Goal: Task Accomplishment & Management: Complete application form

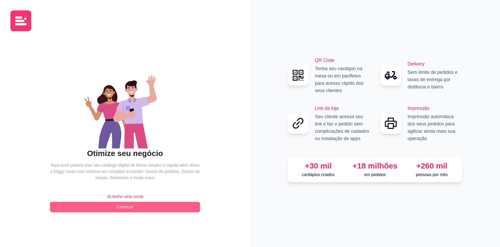
click at [130, 207] on span "Começar" at bounding box center [125, 207] width 17 height 6
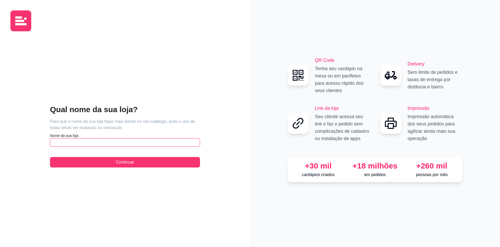
click at [109, 143] on input "text" at bounding box center [125, 142] width 150 height 8
type input "caocaça"
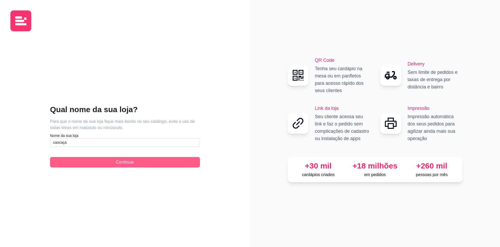
click at [123, 164] on span "Continuar" at bounding box center [125, 162] width 18 height 6
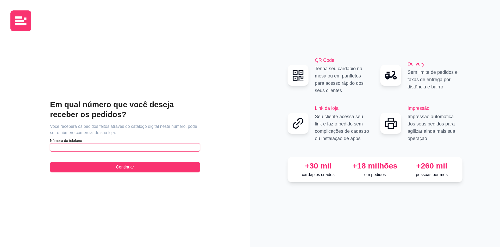
click at [119, 147] on input "text" at bounding box center [125, 147] width 150 height 8
click at [119, 146] on input "text" at bounding box center [125, 147] width 150 height 8
type input "[PHONE_NUMBER]"
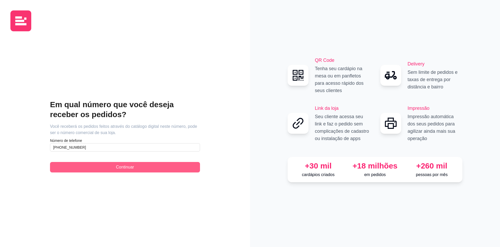
drag, startPoint x: 152, startPoint y: 162, endPoint x: 147, endPoint y: 165, distance: 5.5
click at [151, 162] on button "Continuar" at bounding box center [125, 167] width 150 height 10
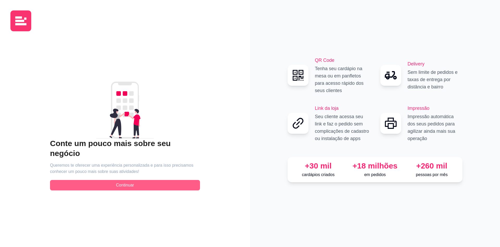
click at [135, 180] on button "Continuar" at bounding box center [125, 185] width 150 height 10
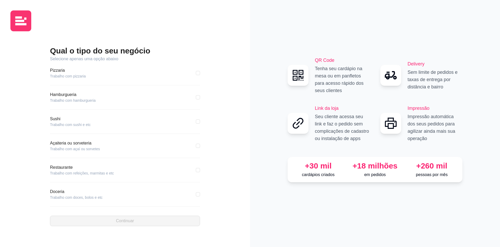
click at [197, 98] on div "Pizzaria Trabalho com pizzaria Hamburgueria Trabalho com hamburgueria Sushi Tra…" at bounding box center [125, 136] width 150 height 148
click at [197, 73] on input "checkbox" at bounding box center [198, 73] width 4 height 4
checkbox input "true"
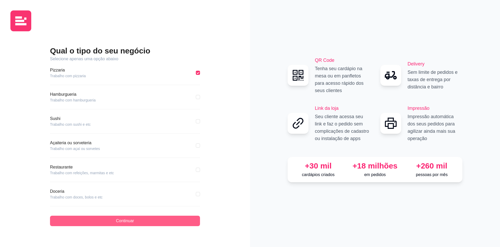
click at [141, 219] on button "Continuar" at bounding box center [125, 220] width 150 height 10
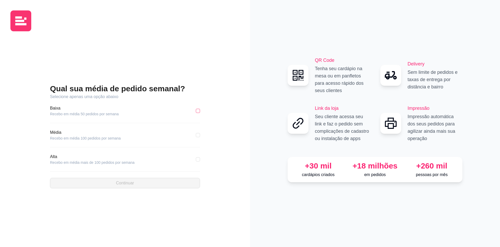
click at [199, 111] on input "checkbox" at bounding box center [198, 111] width 4 height 4
checkbox input "true"
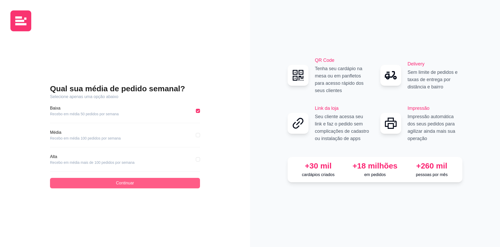
click at [158, 181] on button "Continuar" at bounding box center [125, 183] width 150 height 10
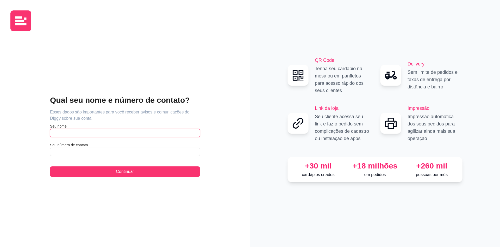
click at [102, 134] on input "text" at bounding box center [125, 133] width 150 height 8
type input "mayckon"
type input "[PHONE_NUMBER]"
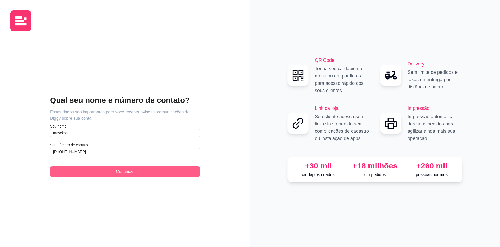
click at [113, 172] on button "Continuar" at bounding box center [125, 171] width 150 height 10
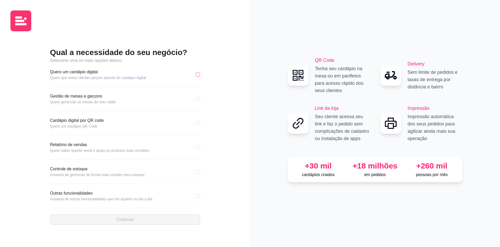
click at [197, 74] on input "checkbox" at bounding box center [198, 74] width 4 height 4
checkbox input "true"
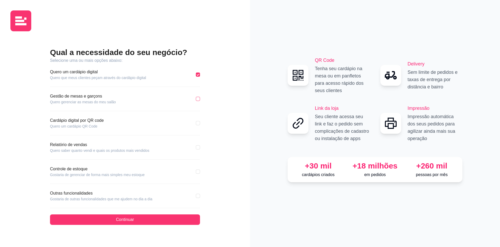
click at [199, 98] on input "checkbox" at bounding box center [198, 99] width 4 height 4
click at [198, 98] on input "checkbox" at bounding box center [198, 99] width 4 height 4
checkbox input "false"
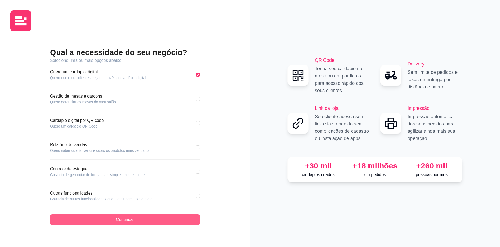
click at [173, 218] on button "Continuar" at bounding box center [125, 219] width 150 height 10
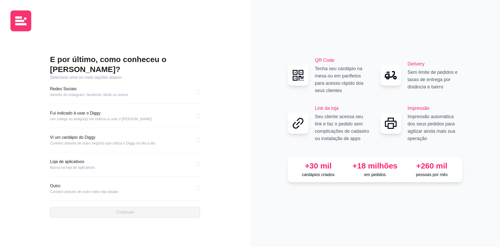
drag, startPoint x: 198, startPoint y: 86, endPoint x: 189, endPoint y: 97, distance: 13.9
click at [198, 89] on input "checkbox" at bounding box center [198, 91] width 4 height 4
checkbox input "true"
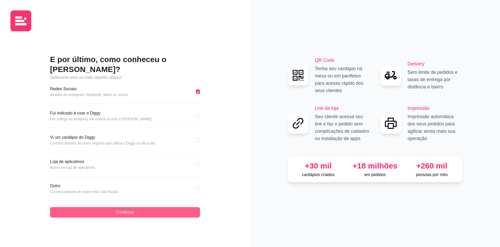
click at [150, 207] on button "Continuar" at bounding box center [125, 212] width 150 height 10
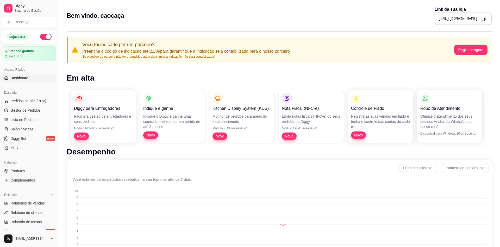
drag, startPoint x: 58, startPoint y: 62, endPoint x: 76, endPoint y: 64, distance: 18.5
click at [76, 64] on div "Diggy Sistema de Gestão C caocaça ... Loja aberta Período gratuito até 15/10 Ac…" at bounding box center [250, 245] width 500 height 491
click at [46, 35] on button "button" at bounding box center [45, 37] width 11 height 6
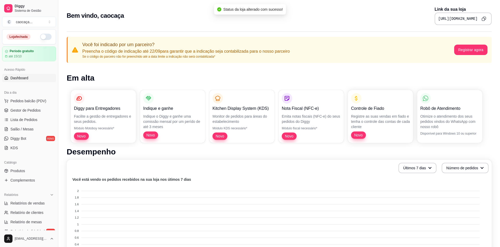
click at [45, 34] on button "button" at bounding box center [45, 37] width 11 height 6
click at [41, 23] on button "C caocaça ..." at bounding box center [29, 22] width 54 height 10
click at [33, 52] on div "Criar Catálogo" at bounding box center [29, 51] width 57 height 8
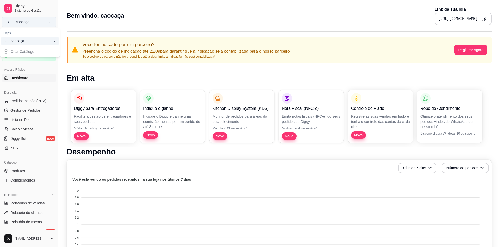
click at [47, 22] on button "C caocaça ..." at bounding box center [29, 22] width 54 height 10
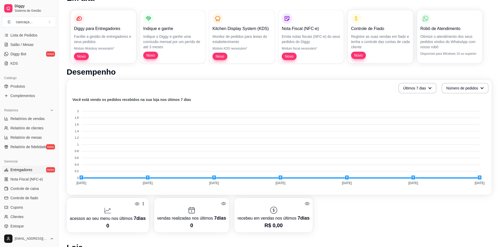
scroll to position [98, 0]
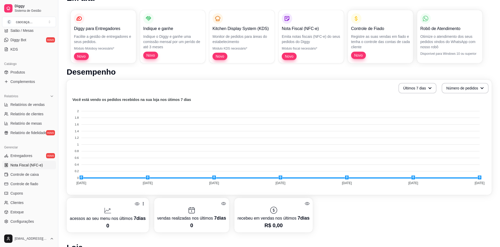
click at [22, 167] on span "Nota Fiscal (NFC-e)" at bounding box center [26, 164] width 32 height 5
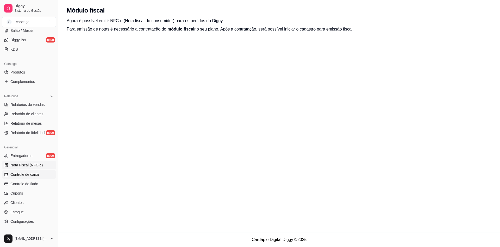
click at [29, 174] on span "Controle de caixa" at bounding box center [24, 174] width 28 height 5
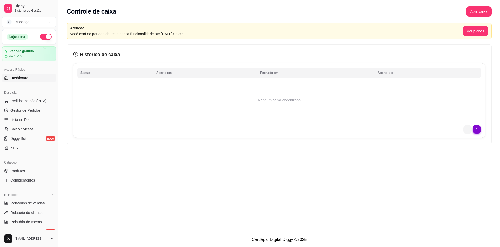
click at [24, 79] on span "Dashboard" at bounding box center [19, 77] width 18 height 5
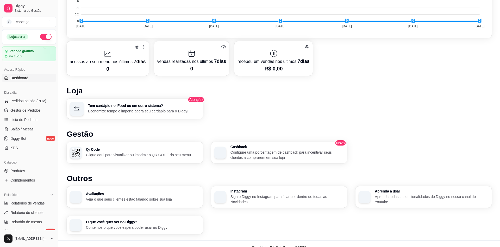
scroll to position [244, 0]
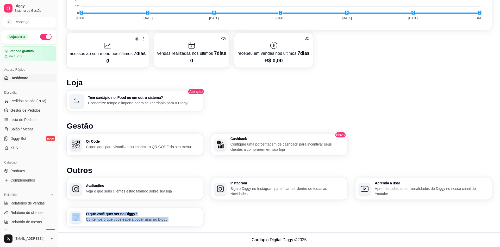
drag, startPoint x: 268, startPoint y: 239, endPoint x: 319, endPoint y: 231, distance: 51.3
click at [319, 231] on main "Toggle Sidebar Sistema de Gestão Diggy Bem vindo, caocaça Link da sua loja [URL…" at bounding box center [279, 1] width 442 height 491
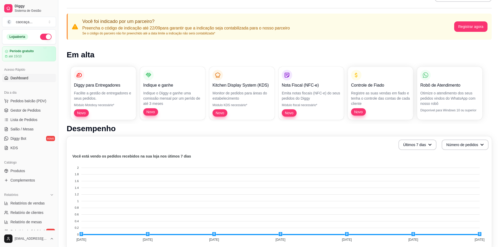
scroll to position [0, 0]
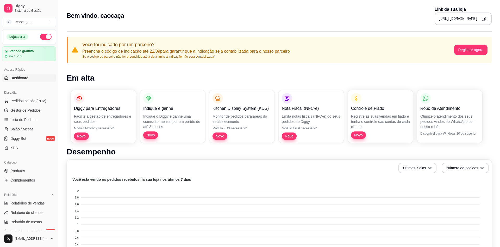
click at [486, 20] on button "Copy to clipboard" at bounding box center [484, 19] width 8 height 8
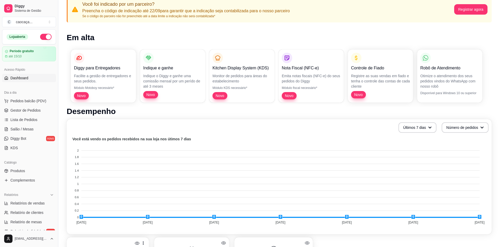
scroll to position [27, 0]
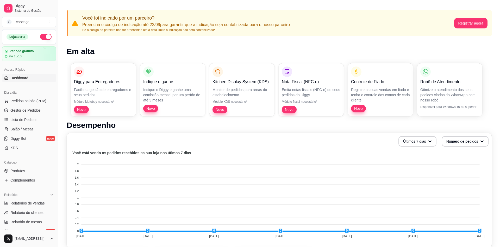
click at [417, 147] on div "Últimos 7 dias Número de pedidos Você está vendo os pedidos recebidos na sua lo…" at bounding box center [279, 190] width 425 height 115
click at [416, 141] on button "Últimos 7 dias" at bounding box center [417, 141] width 37 height 10
click at [417, 169] on span "Últimos 30 dias" at bounding box center [417, 171] width 44 height 5
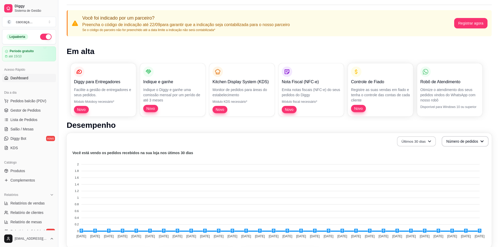
click at [416, 141] on button "Últimos 30 dias" at bounding box center [416, 141] width 39 height 10
click at [413, 152] on span "Últimos 7 dias" at bounding box center [416, 153] width 44 height 5
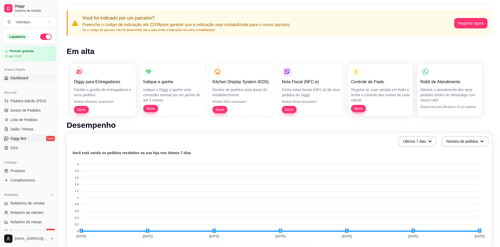
click at [32, 138] on link "Diggy Bot novo" at bounding box center [29, 138] width 54 height 8
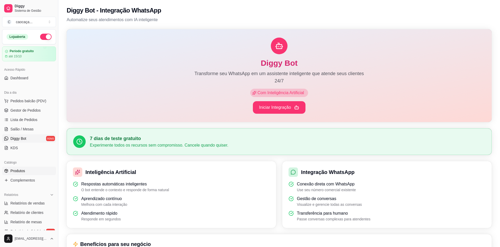
click at [30, 171] on link "Produtos" at bounding box center [29, 170] width 54 height 8
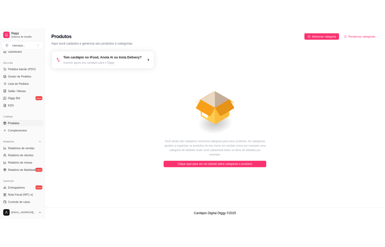
scroll to position [98, 0]
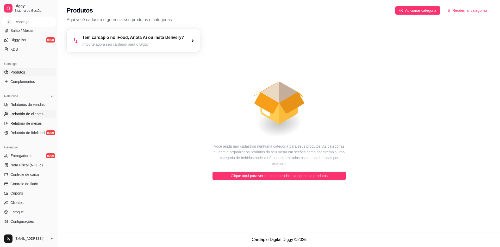
click at [33, 111] on link "Relatório de clientes" at bounding box center [29, 114] width 54 height 8
select select "30"
select select "HIGHEST_TOTAL_SPENT_WITH_ORDERS"
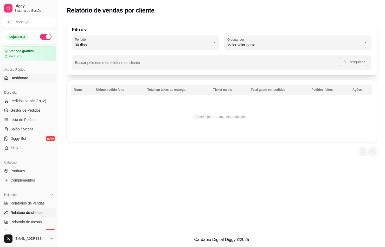
click at [22, 79] on span "Dashboard" at bounding box center [19, 77] width 18 height 5
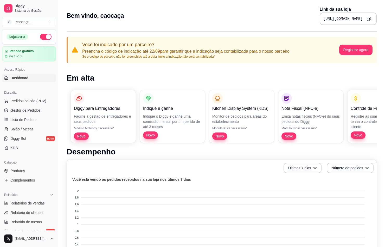
click at [367, 19] on button "Copy to clipboard" at bounding box center [369, 19] width 8 height 8
